Goal: Information Seeking & Learning: Find specific fact

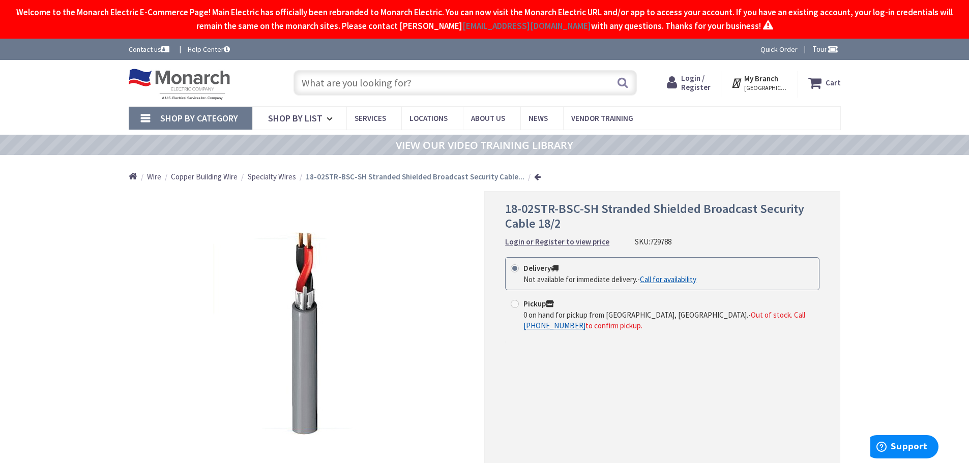
click at [339, 83] on input "text" at bounding box center [465, 82] width 343 height 25
paste input "729925"
type input "729925"
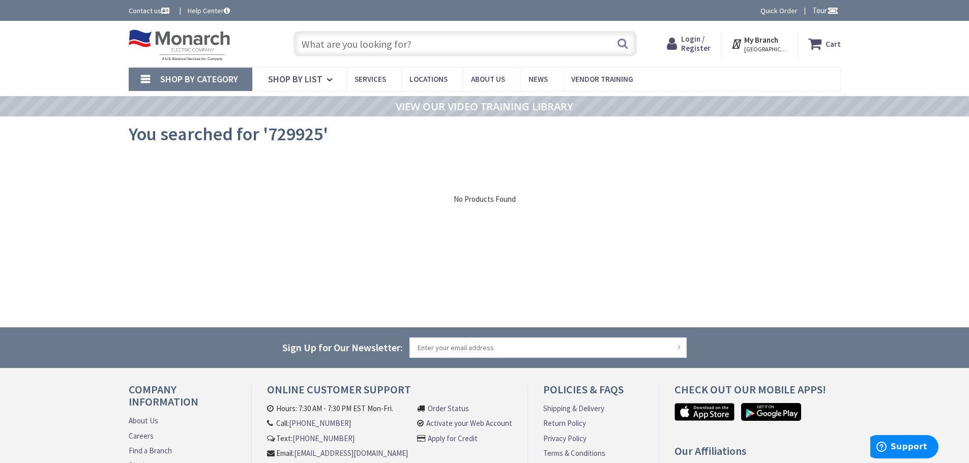
click at [342, 45] on input "text" at bounding box center [465, 43] width 343 height 25
paste input "729788"
type input "729788"
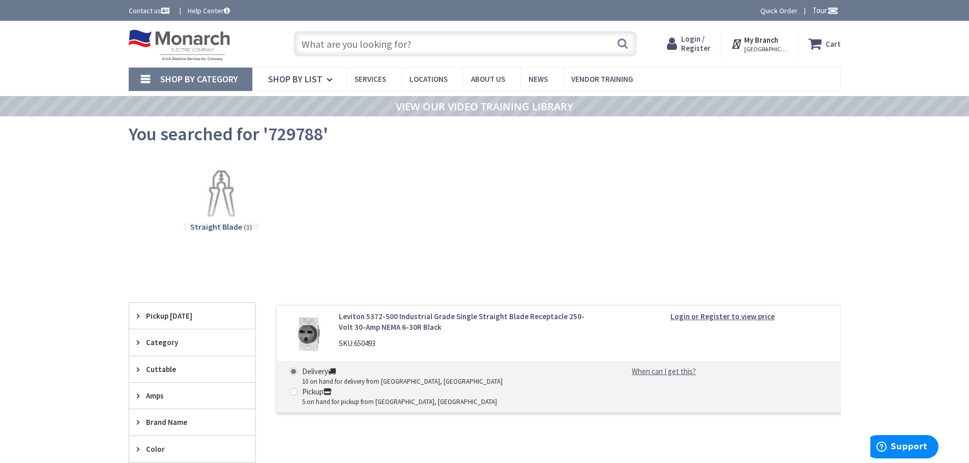
click at [371, 56] on input "text" at bounding box center [465, 43] width 343 height 25
paste input "728346"
type input "728346"
